Goal: Find specific fact: Find specific fact

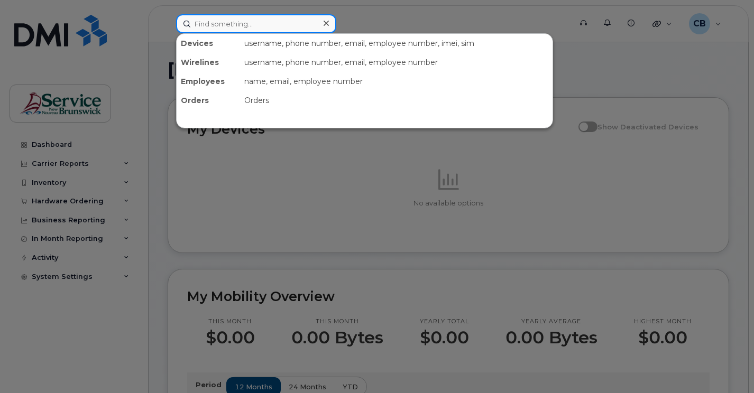
click at [198, 29] on input at bounding box center [256, 23] width 160 height 19
paste input "5064350346"
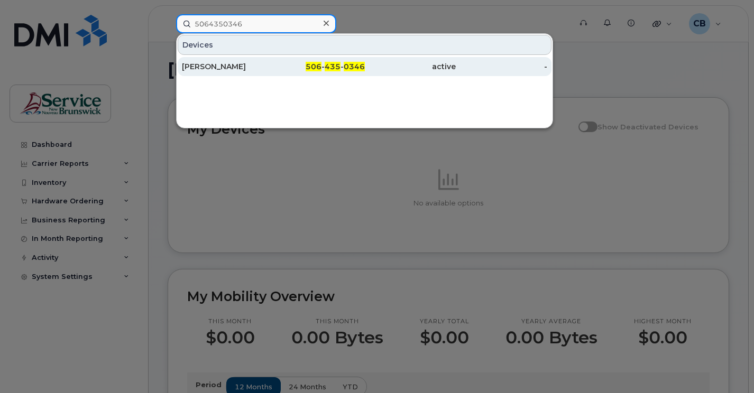
type input "5064350346"
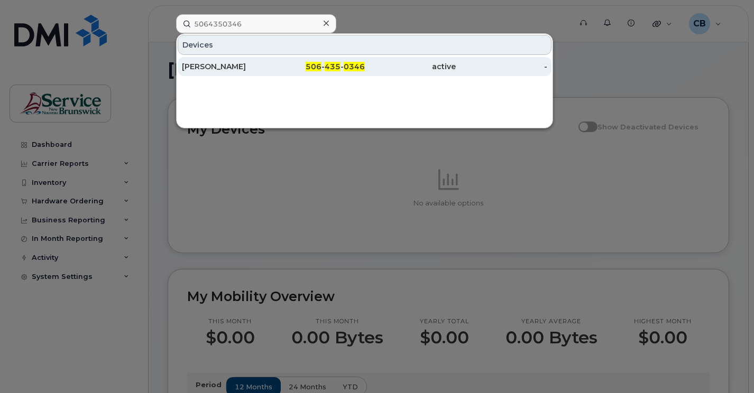
click at [234, 68] on div "[PERSON_NAME]" at bounding box center [227, 66] width 91 height 11
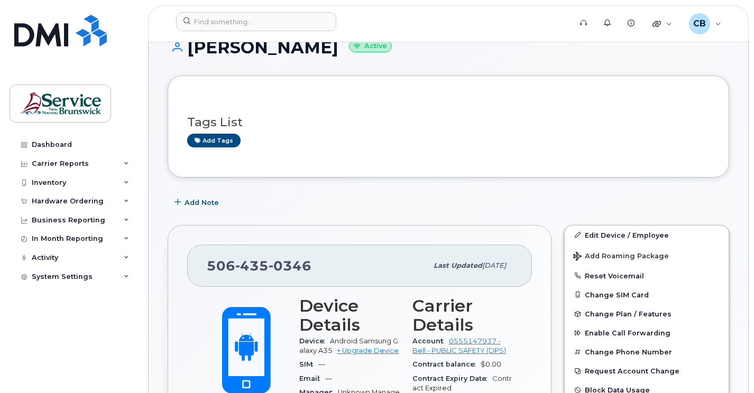
scroll to position [106, 0]
